Goal: Navigation & Orientation: Find specific page/section

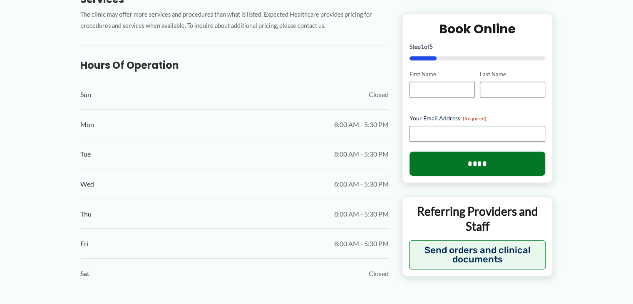
scroll to position [165, 0]
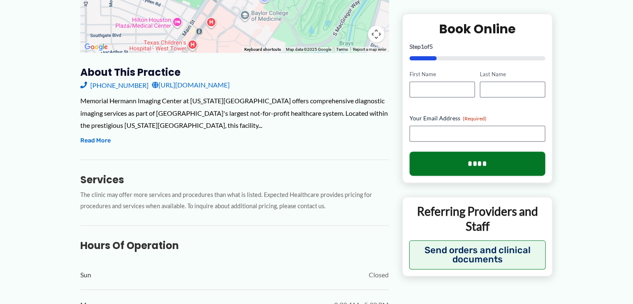
scroll to position [162, 0]
